Goal: Information Seeking & Learning: Learn about a topic

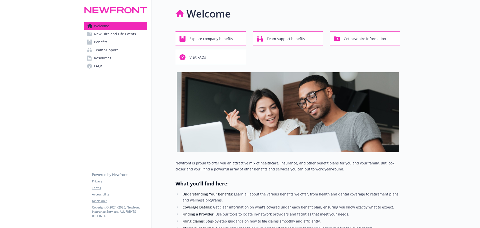
click at [98, 43] on span "Benefits" at bounding box center [101, 42] width 14 height 8
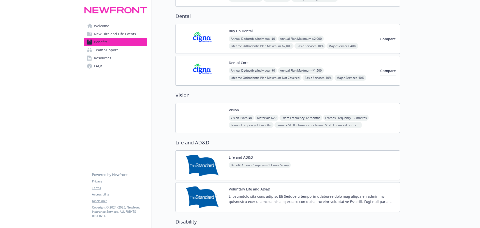
scroll to position [250, 0]
